Goal: Navigation & Orientation: Find specific page/section

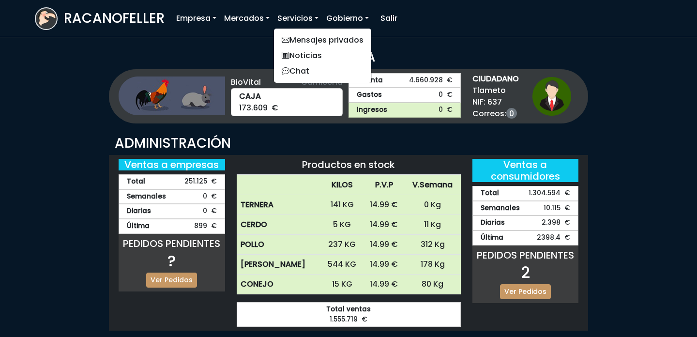
click at [297, 11] on link "Servicios" at bounding box center [298, 18] width 49 height 19
click at [306, 62] on link "Noticias" at bounding box center [322, 55] width 97 height 15
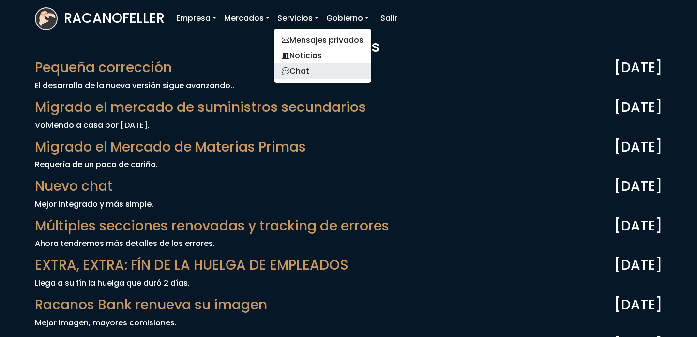
click at [300, 70] on link "Chat" at bounding box center [322, 70] width 97 height 15
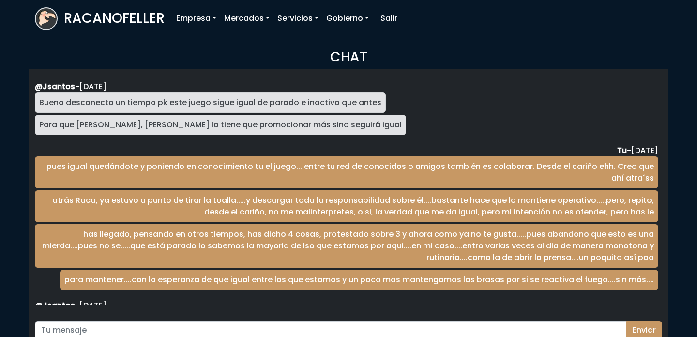
scroll to position [1583, 0]
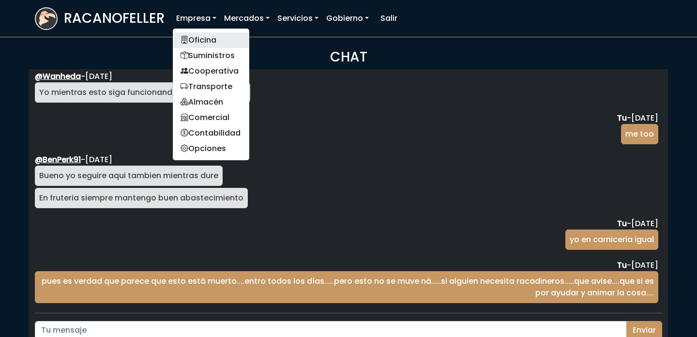
click at [213, 42] on link "Oficina" at bounding box center [211, 39] width 77 height 15
